Goal: Find specific page/section: Find specific page/section

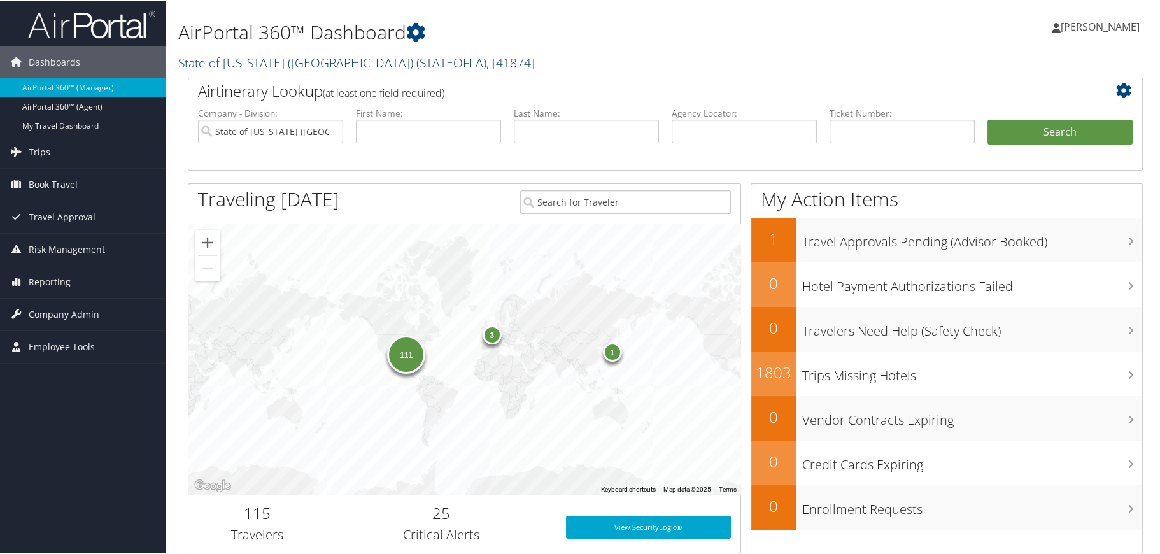
click at [416, 66] on span "( STATEOFLA )" at bounding box center [451, 61] width 70 height 17
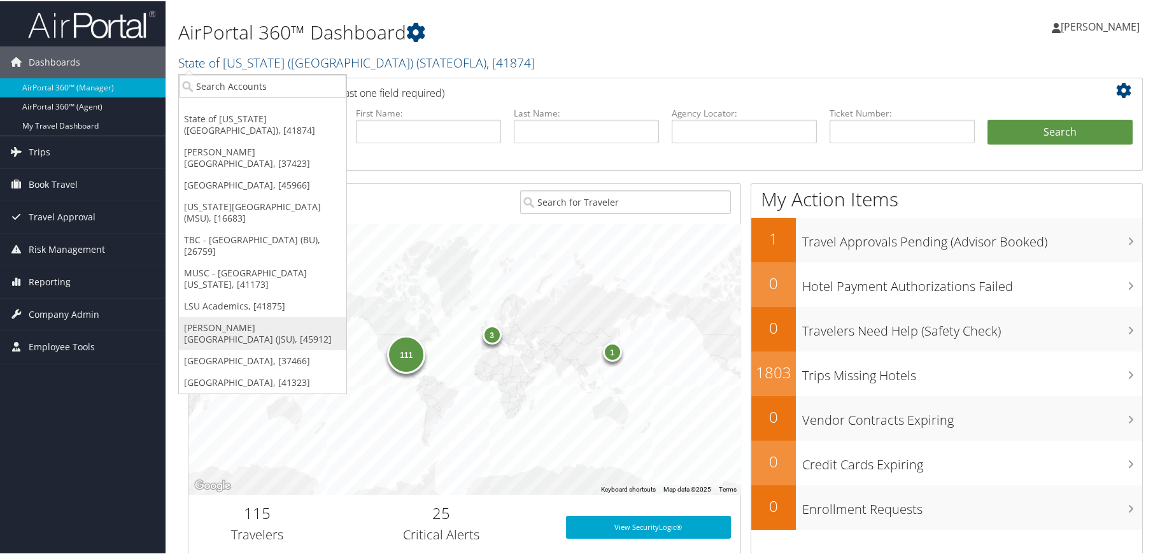
click at [233, 316] on link "[PERSON_NAME][GEOGRAPHIC_DATA] (JSU), [45912]" at bounding box center [262, 332] width 167 height 33
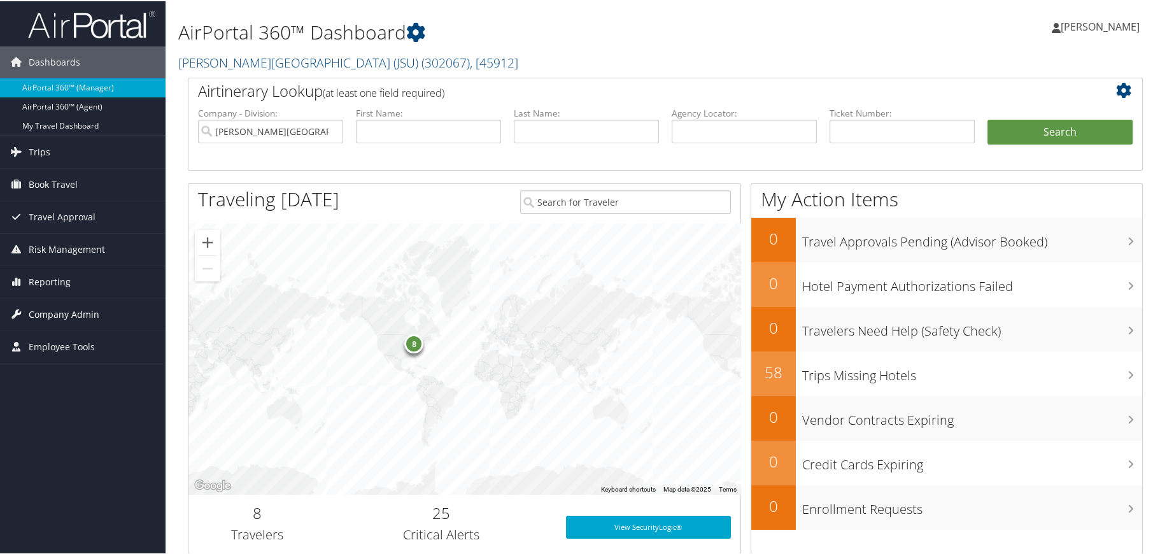
click at [48, 307] on span "Company Admin" at bounding box center [64, 313] width 71 height 32
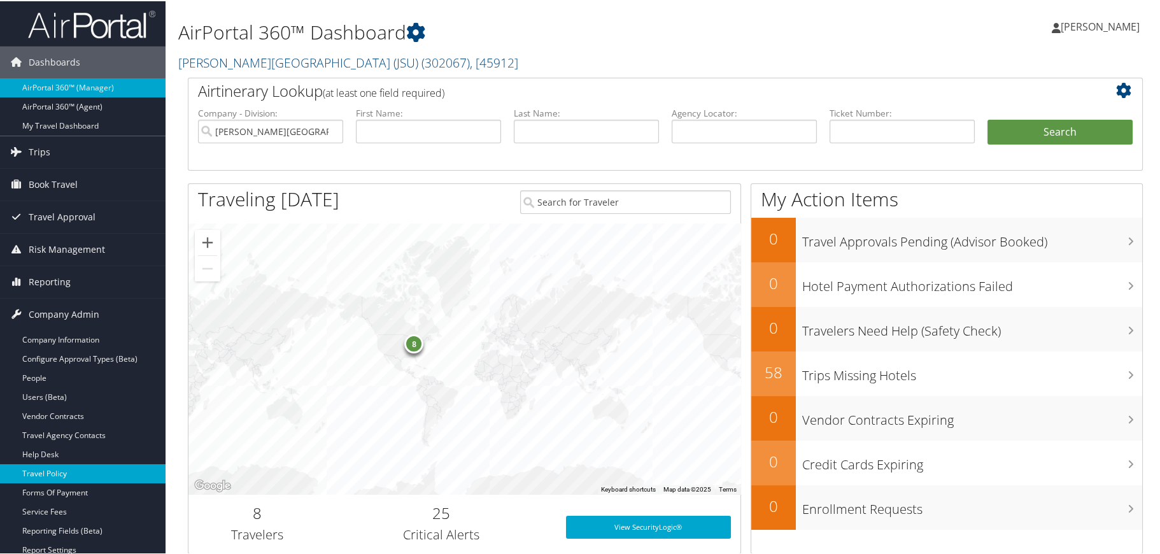
click at [60, 469] on link "Travel Policy" at bounding box center [82, 472] width 165 height 19
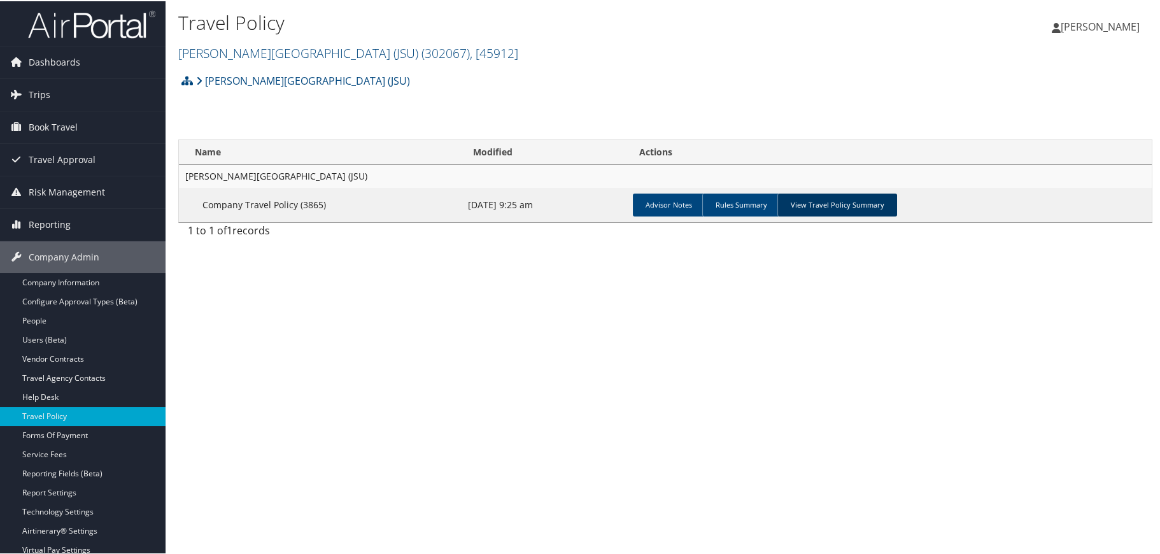
click at [866, 199] on link "View Travel Policy Summary" at bounding box center [837, 203] width 120 height 23
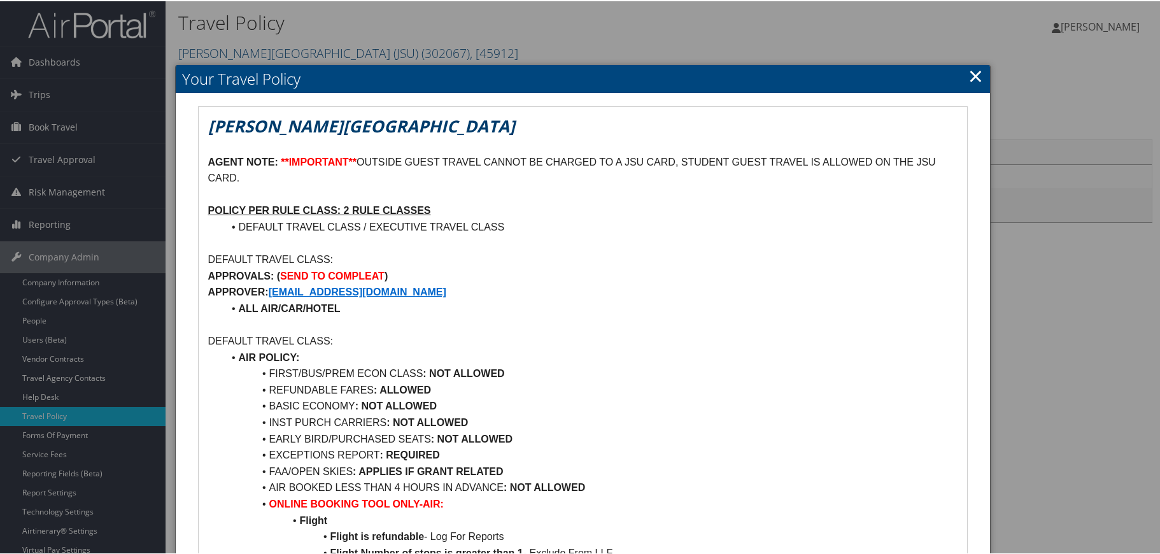
click at [975, 76] on link "×" at bounding box center [975, 74] width 15 height 25
